Goal: Information Seeking & Learning: Learn about a topic

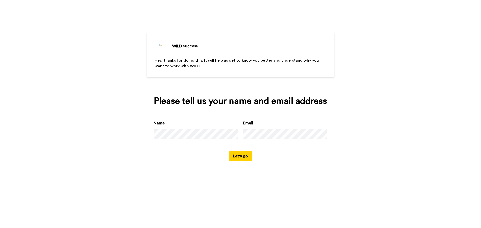
click at [242, 158] on button "Let's go" at bounding box center [240, 156] width 23 height 10
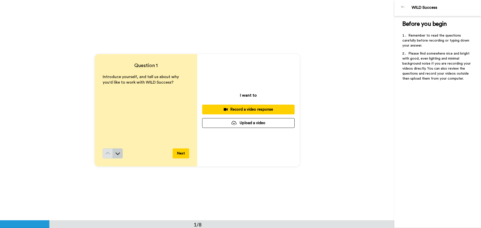
click at [118, 156] on icon at bounding box center [117, 153] width 5 height 5
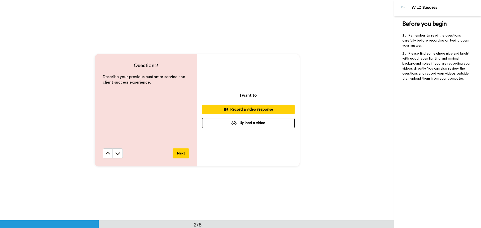
scroll to position [221, 0]
click at [117, 156] on icon at bounding box center [117, 153] width 5 height 5
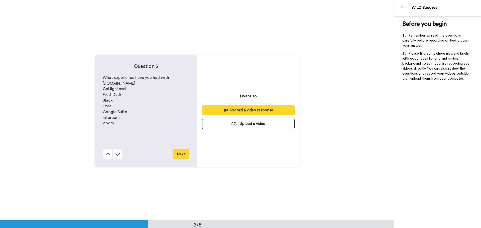
scroll to position [442, 0]
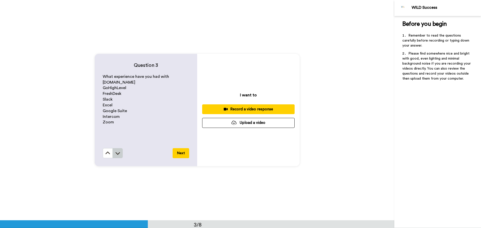
click at [116, 154] on icon at bounding box center [118, 153] width 5 height 3
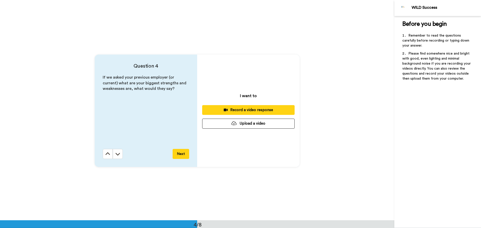
scroll to position [662, 0]
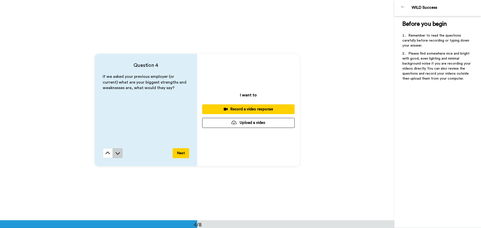
click at [117, 154] on icon at bounding box center [118, 154] width 5 height 3
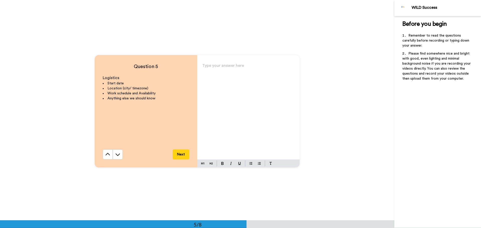
scroll to position [883, 0]
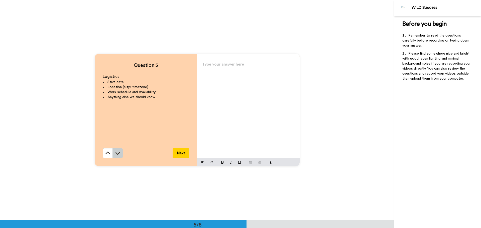
click at [118, 153] on icon at bounding box center [117, 153] width 5 height 5
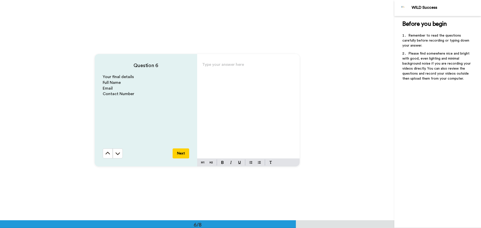
scroll to position [1103, 0]
click at [120, 154] on button at bounding box center [118, 153] width 10 height 10
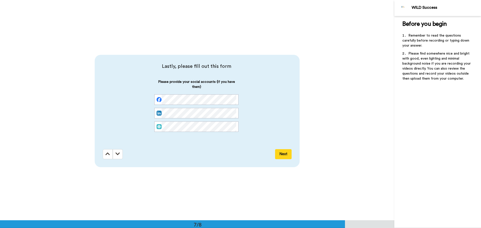
scroll to position [1324, 0]
click at [117, 153] on icon at bounding box center [118, 153] width 5 height 5
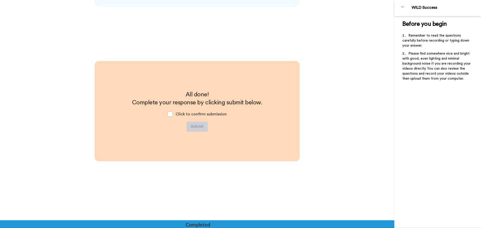
scroll to position [1485, 0]
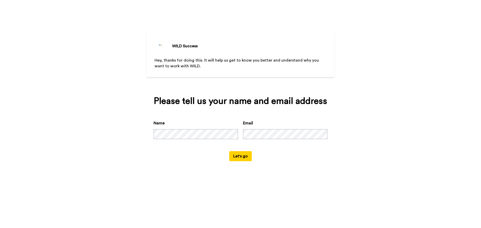
click at [244, 158] on button "Let's go" at bounding box center [240, 156] width 23 height 10
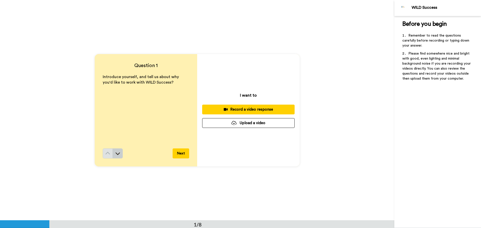
click at [115, 152] on icon at bounding box center [117, 153] width 5 height 5
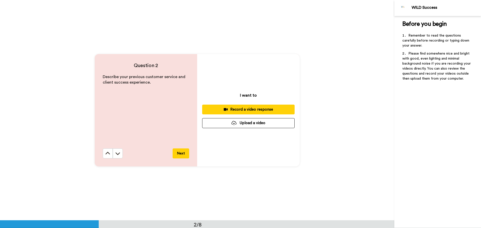
scroll to position [221, 0]
click at [115, 154] on icon at bounding box center [117, 153] width 5 height 5
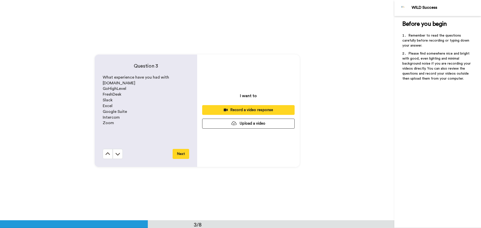
scroll to position [442, 0]
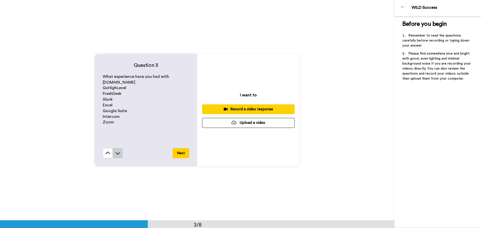
click at [119, 152] on icon at bounding box center [117, 153] width 5 height 5
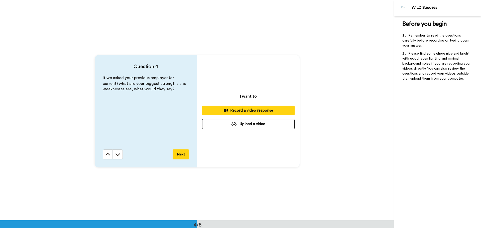
scroll to position [662, 0]
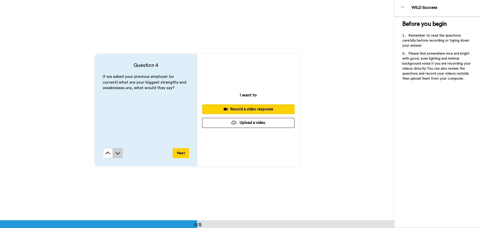
click at [118, 154] on icon at bounding box center [118, 154] width 5 height 3
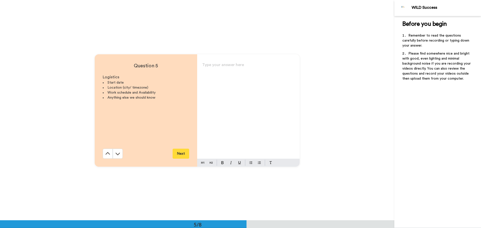
scroll to position [883, 0]
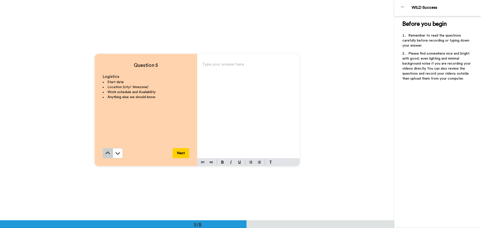
click at [103, 153] on button at bounding box center [108, 153] width 10 height 10
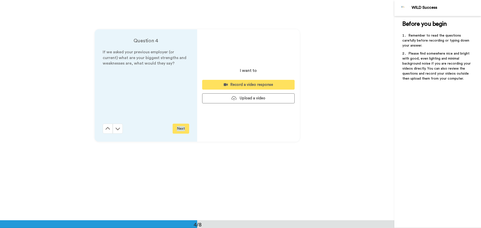
click at [103, 153] on div "Question 4 If we asked your previous employer (or current) what are your bigges…" at bounding box center [197, 85] width 395 height 221
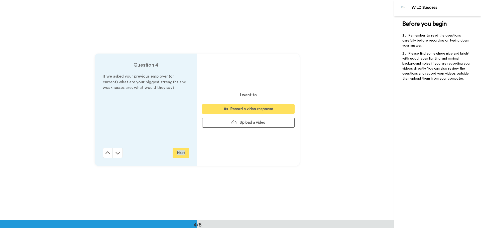
click at [103, 153] on button at bounding box center [108, 153] width 10 height 10
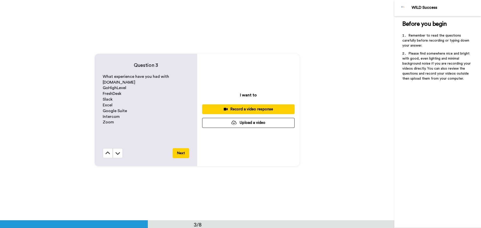
click at [103, 153] on button at bounding box center [108, 153] width 10 height 10
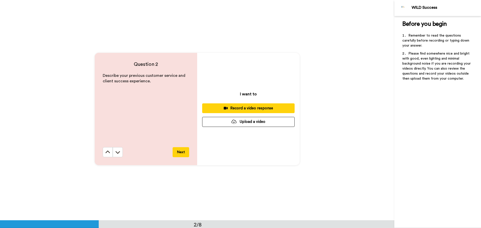
scroll to position [221, 0]
